Goal: Obtain resource: Obtain resource

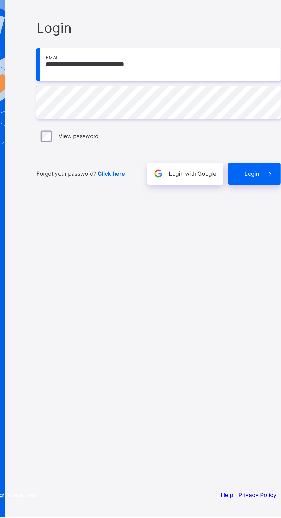
click at [249, 315] on span at bounding box center [255, 308] width 13 height 13
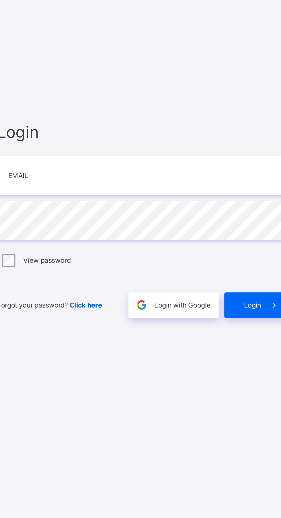
click at [205, 310] on span "Login with Google" at bounding box center [208, 308] width 29 height 4
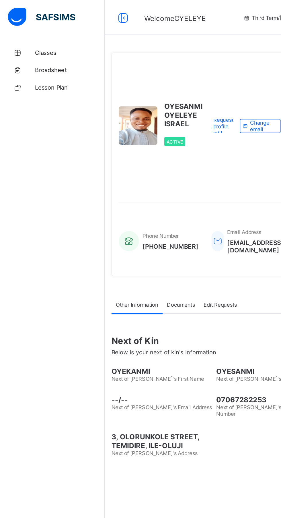
click at [27, 46] on span "Broadsheet" at bounding box center [46, 46] width 46 height 5
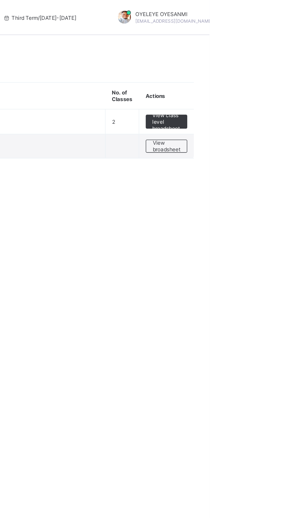
click at [254, 94] on span "View broadsheet" at bounding box center [253, 96] width 18 height 9
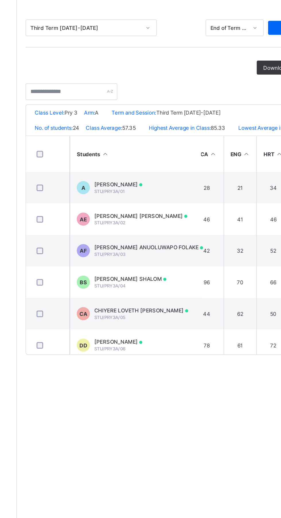
scroll to position [0, 36]
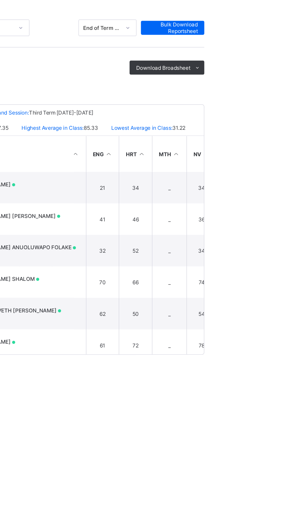
click at [252, 112] on span "Download Broadsheet" at bounding box center [249, 111] width 36 height 4
click at [258, 84] on span "Bulk Download Reportsheet" at bounding box center [254, 84] width 33 height 9
